Goal: Task Accomplishment & Management: Complete application form

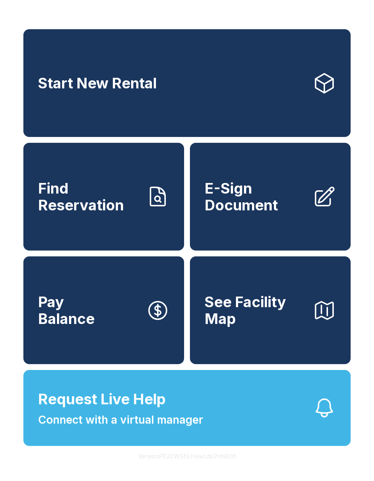
click at [261, 327] on span "See Facility Map" at bounding box center [256, 310] width 102 height 33
click at [278, 209] on span "E-Sign Document" at bounding box center [256, 196] width 102 height 33
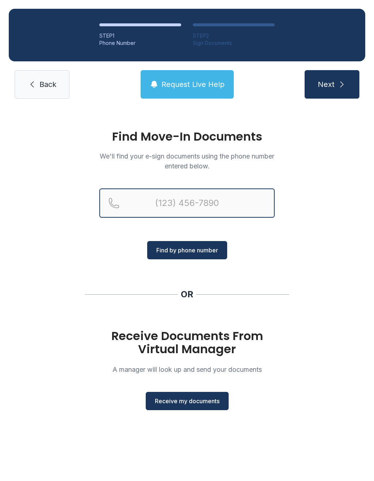
click at [160, 205] on input "Reservation phone number" at bounding box center [186, 203] width 175 height 29
type input "[PHONE_NUMBER]"
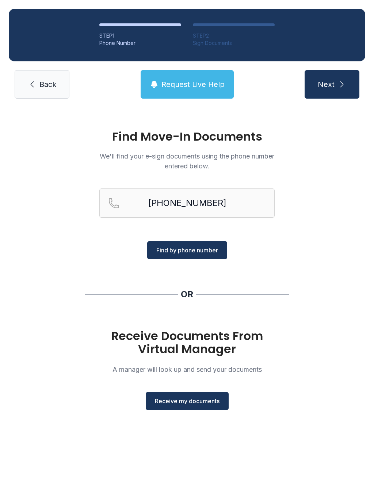
click at [201, 253] on span "Find by phone number" at bounding box center [187, 250] width 62 height 9
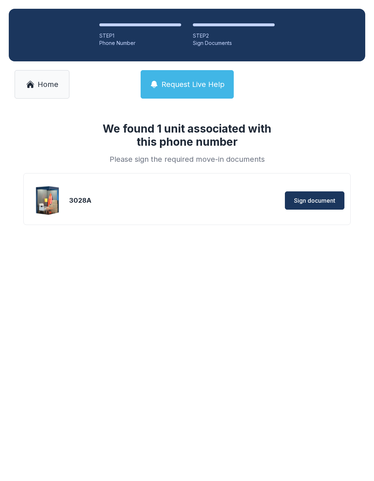
click at [313, 200] on span "Sign document" at bounding box center [314, 200] width 41 height 9
click at [313, 197] on span "Sign document" at bounding box center [309, 195] width 41 height 9
click at [46, 85] on span "Home" at bounding box center [48, 84] width 21 height 10
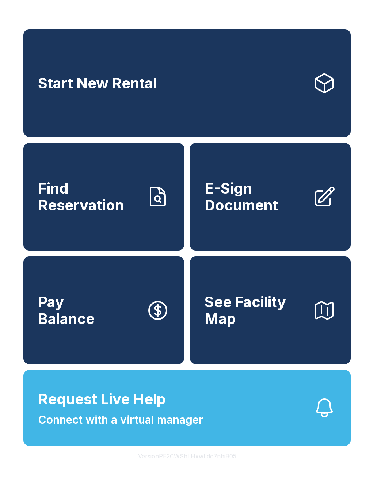
click at [153, 410] on span "Request Live Help" at bounding box center [102, 400] width 128 height 22
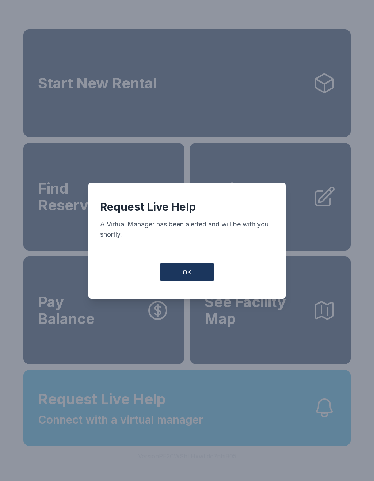
click at [191, 277] on span "OK" at bounding box center [187, 272] width 9 height 9
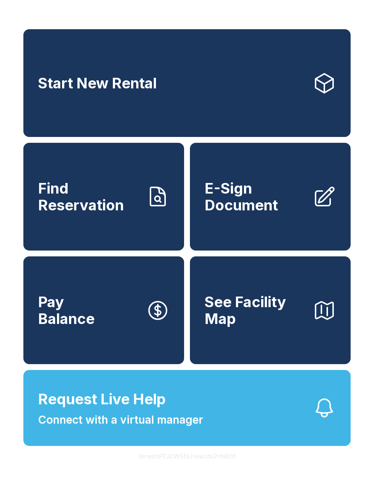
click at [191, 281] on button "See Facility Map" at bounding box center [270, 311] width 161 height 108
click at [164, 410] on span "Request Live Help" at bounding box center [102, 400] width 128 height 22
click at [227, 188] on link "E-Sign Document" at bounding box center [270, 197] width 161 height 108
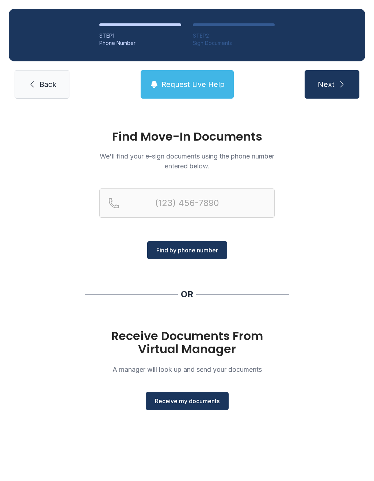
click at [178, 404] on span "Receive my documents" at bounding box center [187, 401] width 65 height 9
